Goal: Information Seeking & Learning: Learn about a topic

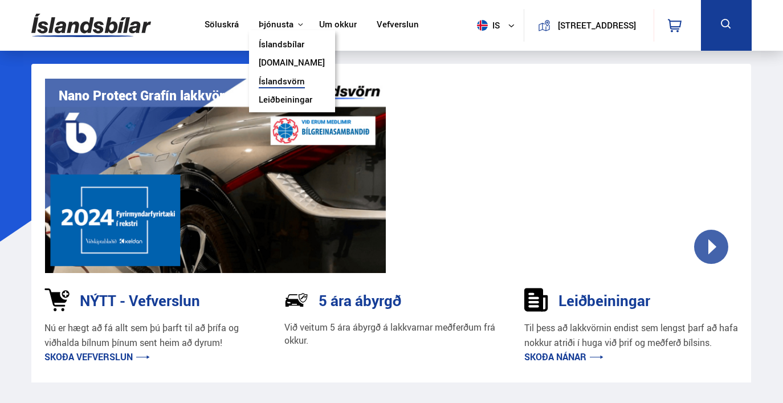
click at [262, 81] on link "Íslandsvörn" at bounding box center [282, 82] width 46 height 12
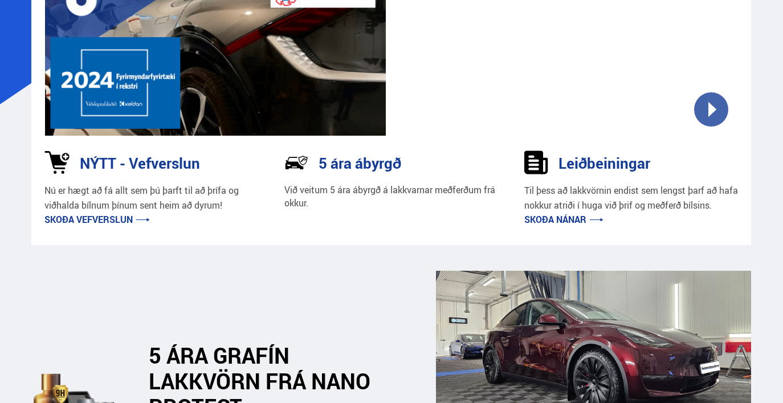
scroll to position [159, 0]
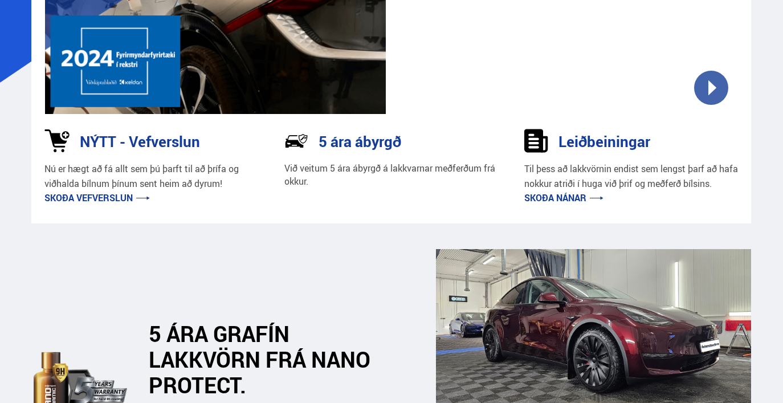
click at [543, 194] on link "Skoða nánar" at bounding box center [563, 197] width 79 height 13
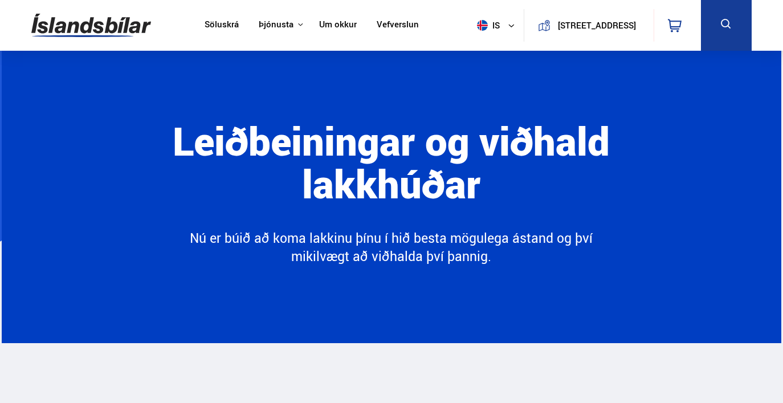
click at [319, 23] on link "Um okkur" at bounding box center [338, 25] width 38 height 12
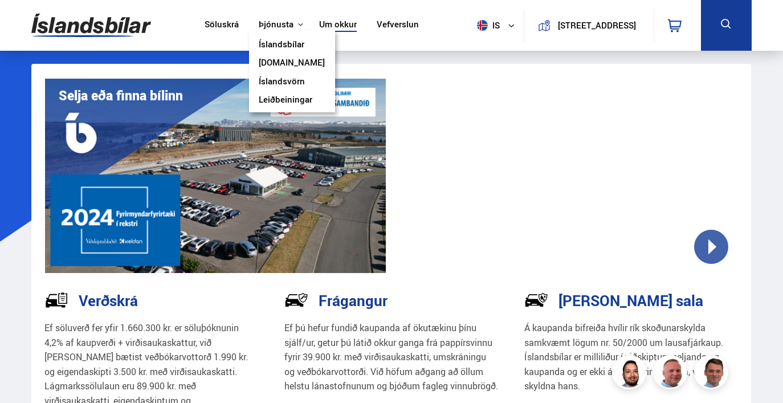
click at [259, 83] on link "Íslandsvörn" at bounding box center [282, 82] width 46 height 12
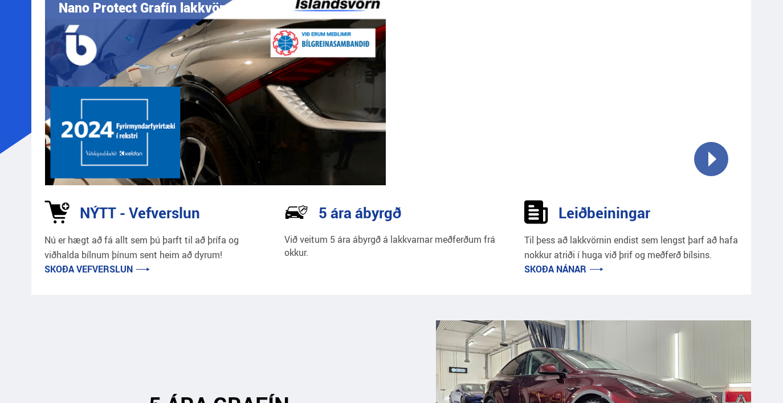
scroll to position [90, 0]
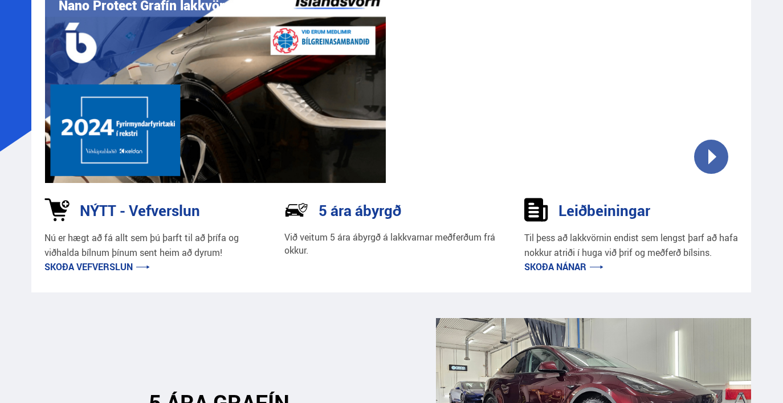
click at [326, 205] on h3 "5 ára ábyrgð" at bounding box center [360, 210] width 83 height 17
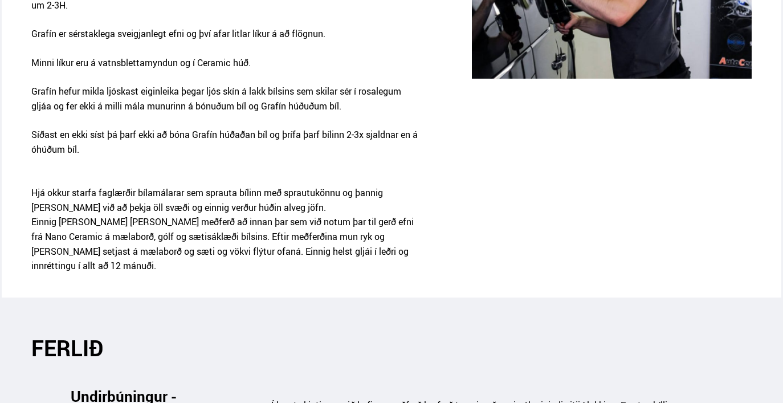
scroll to position [1370, 0]
